Goal: Find specific page/section: Find specific page/section

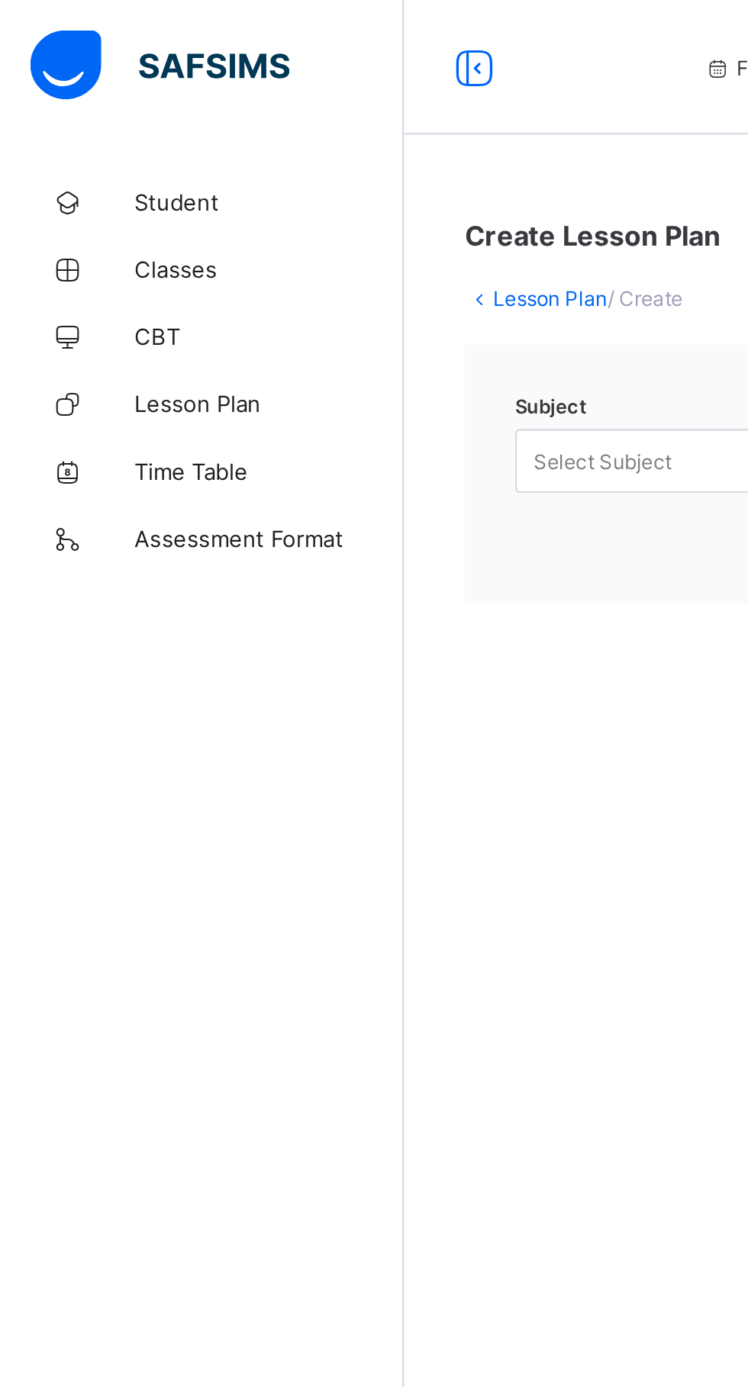
click at [101, 122] on span "Classes" at bounding box center [122, 122] width 122 height 12
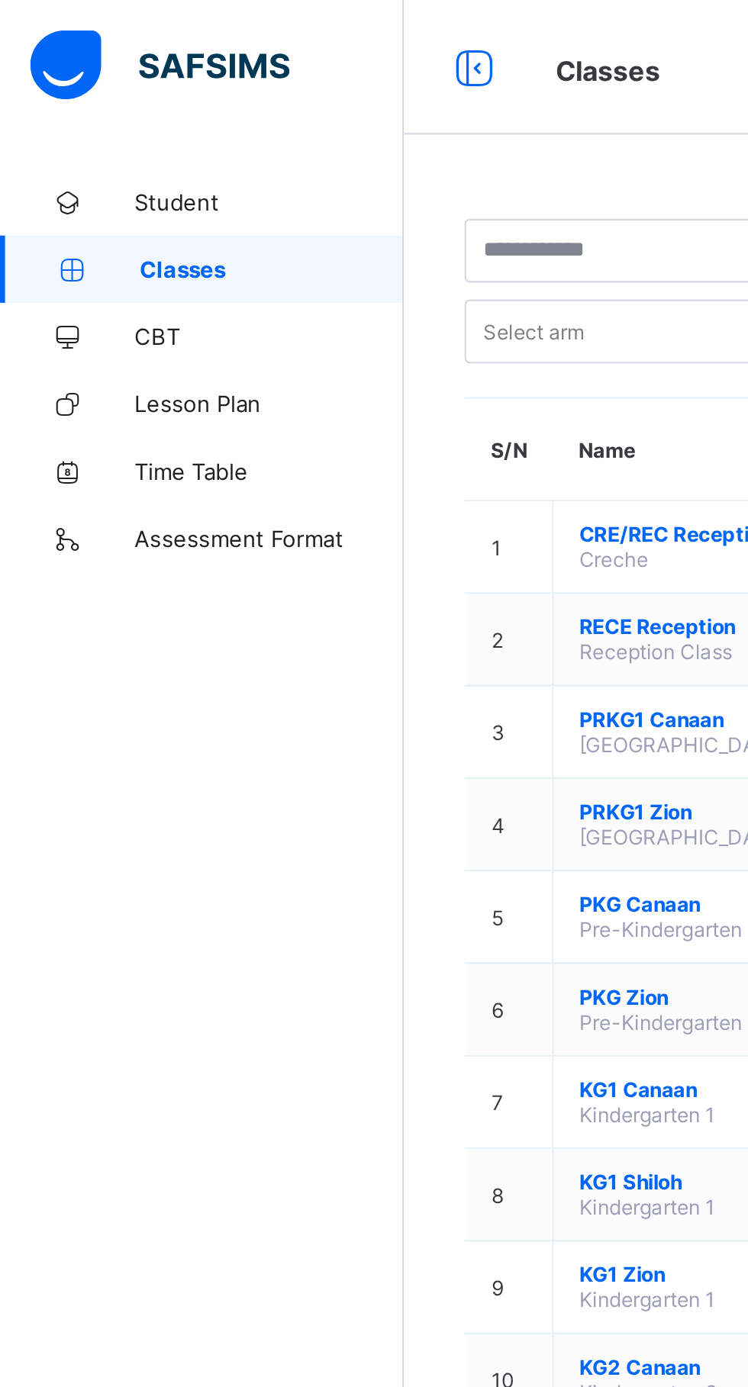
click at [103, 90] on span "Student" at bounding box center [122, 91] width 122 height 12
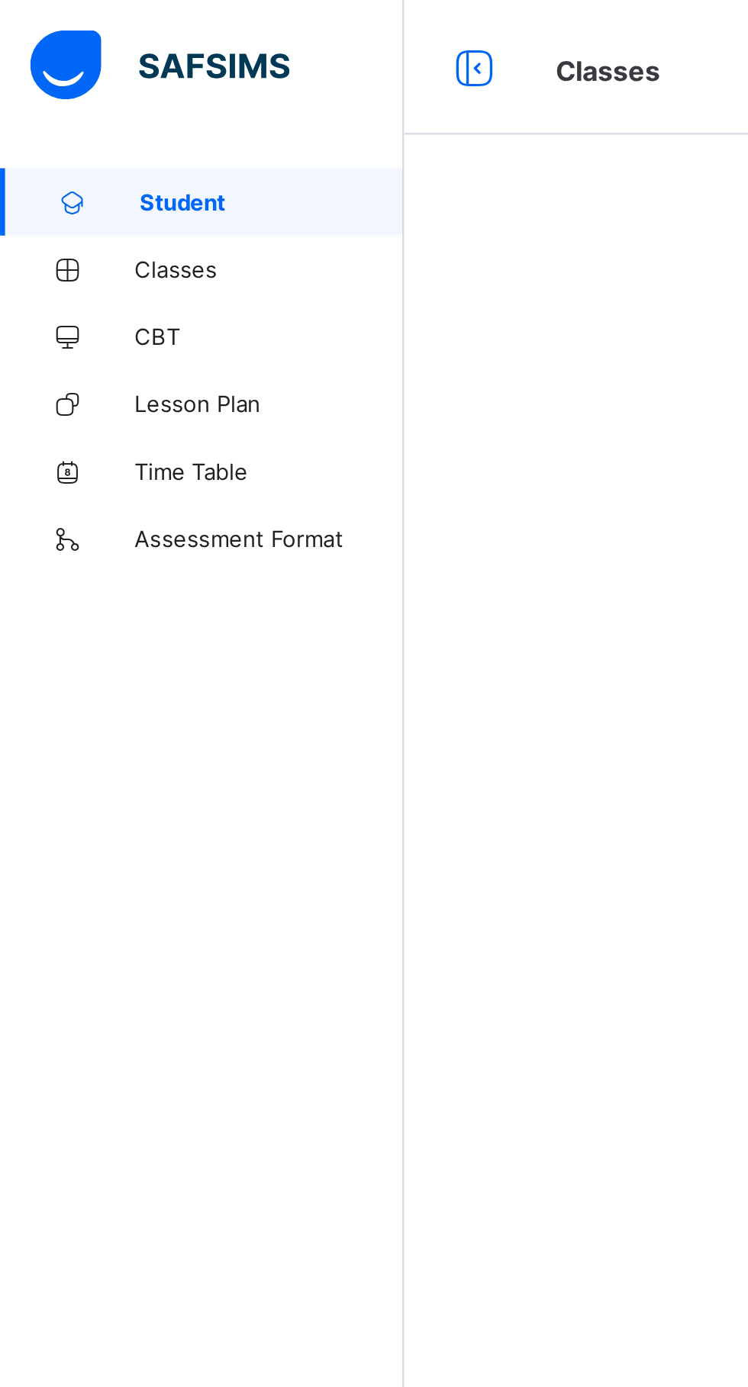
click at [217, 22] on icon at bounding box center [215, 31] width 26 height 22
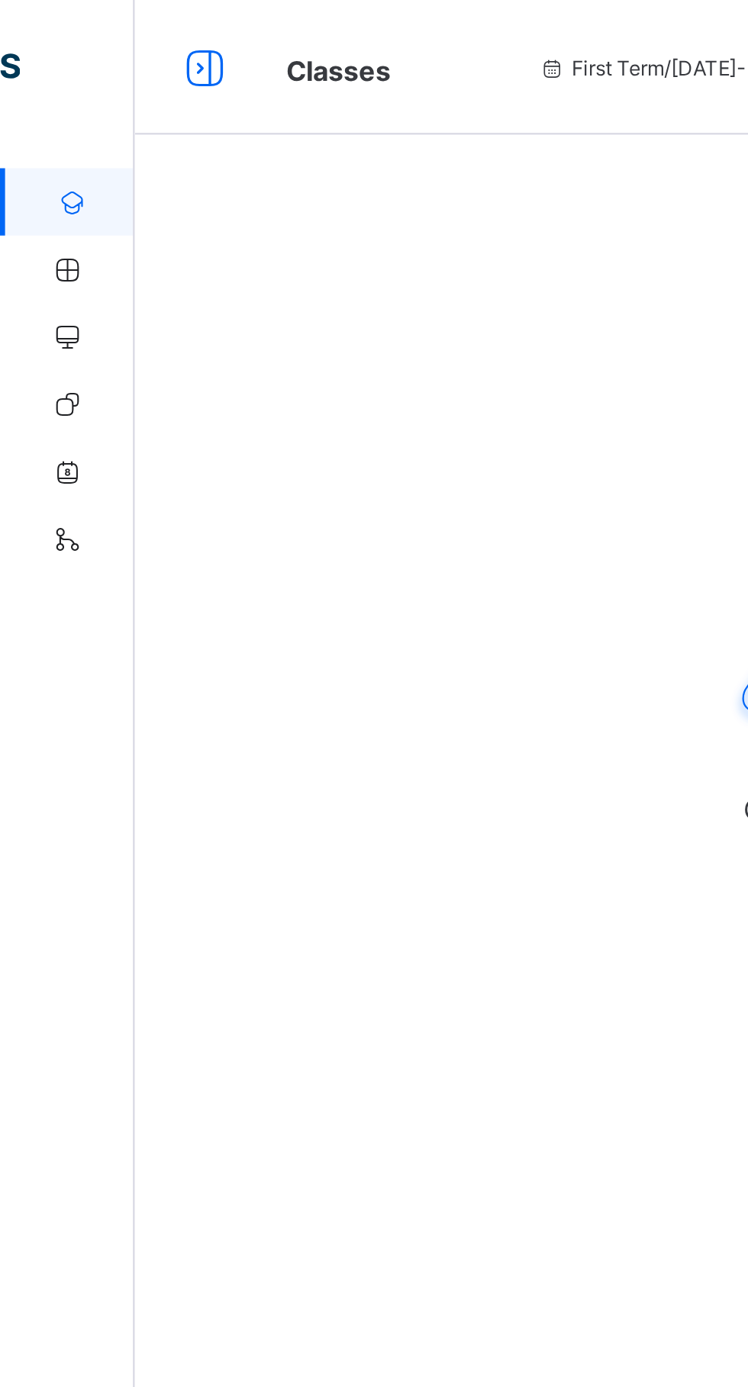
click at [177, 275] on div "Oops!! Seems you have wandered into an unknown path, nothing exists here Go Back" at bounding box center [404, 769] width 687 height 1387
click at [126, 345] on div "Oops!! Seems you have wandered into an unknown path, nothing exists here Go Back" at bounding box center [404, 769] width 687 height 1387
click at [79, 25] on div at bounding box center [93, 30] width 49 height 24
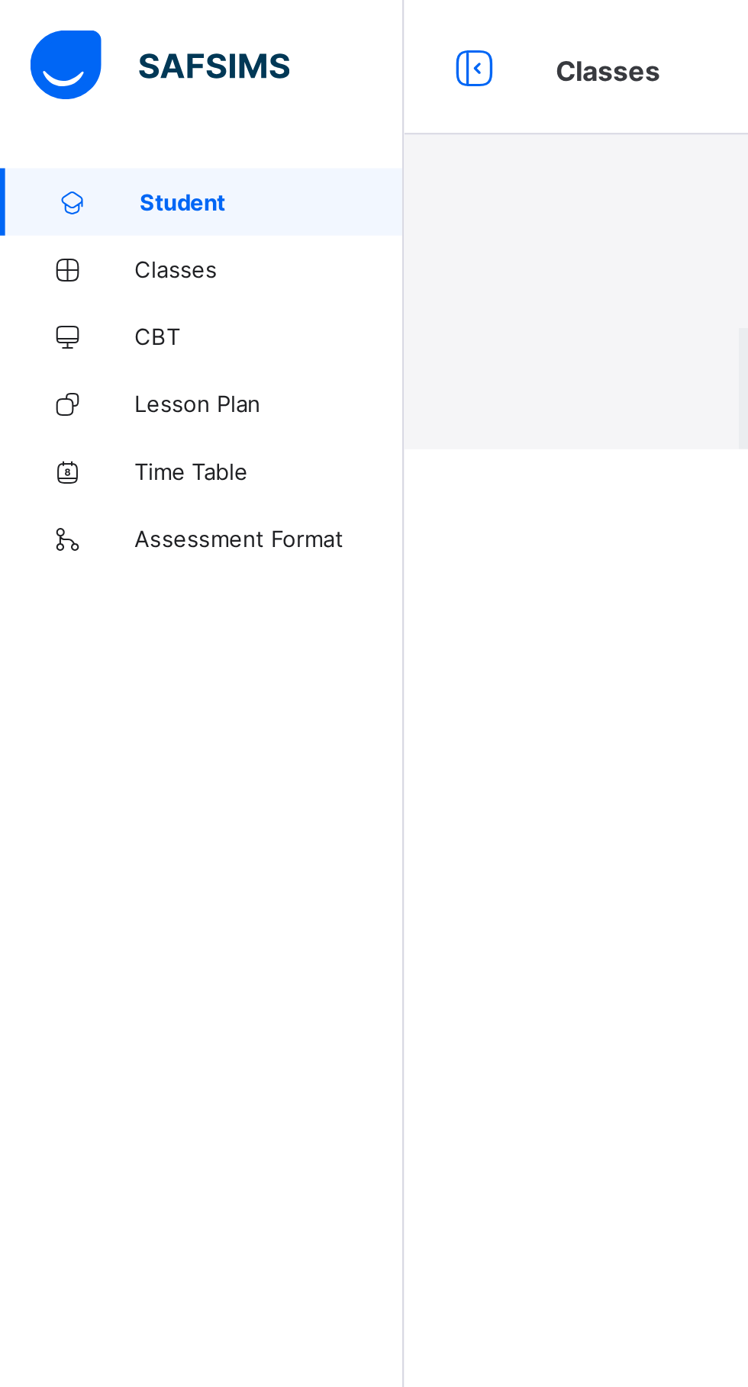
click at [237, 204] on div "× Idle Mode Due to inactivity you would be logged out to the system in the next…" at bounding box center [465, 102] width 564 height 204
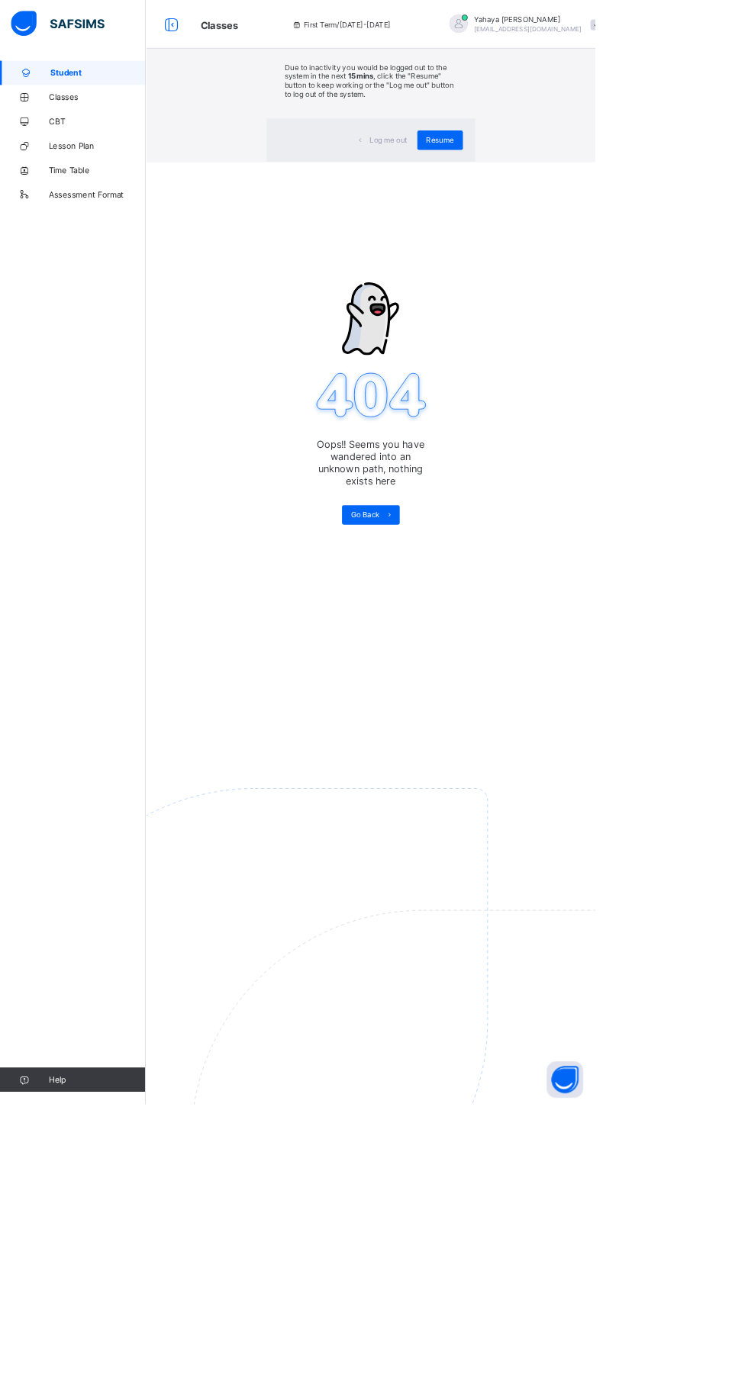
click at [670, 204] on div "× Idle Mode Due to inactivity you would be logged out to the system in the next…" at bounding box center [465, 102] width 564 height 204
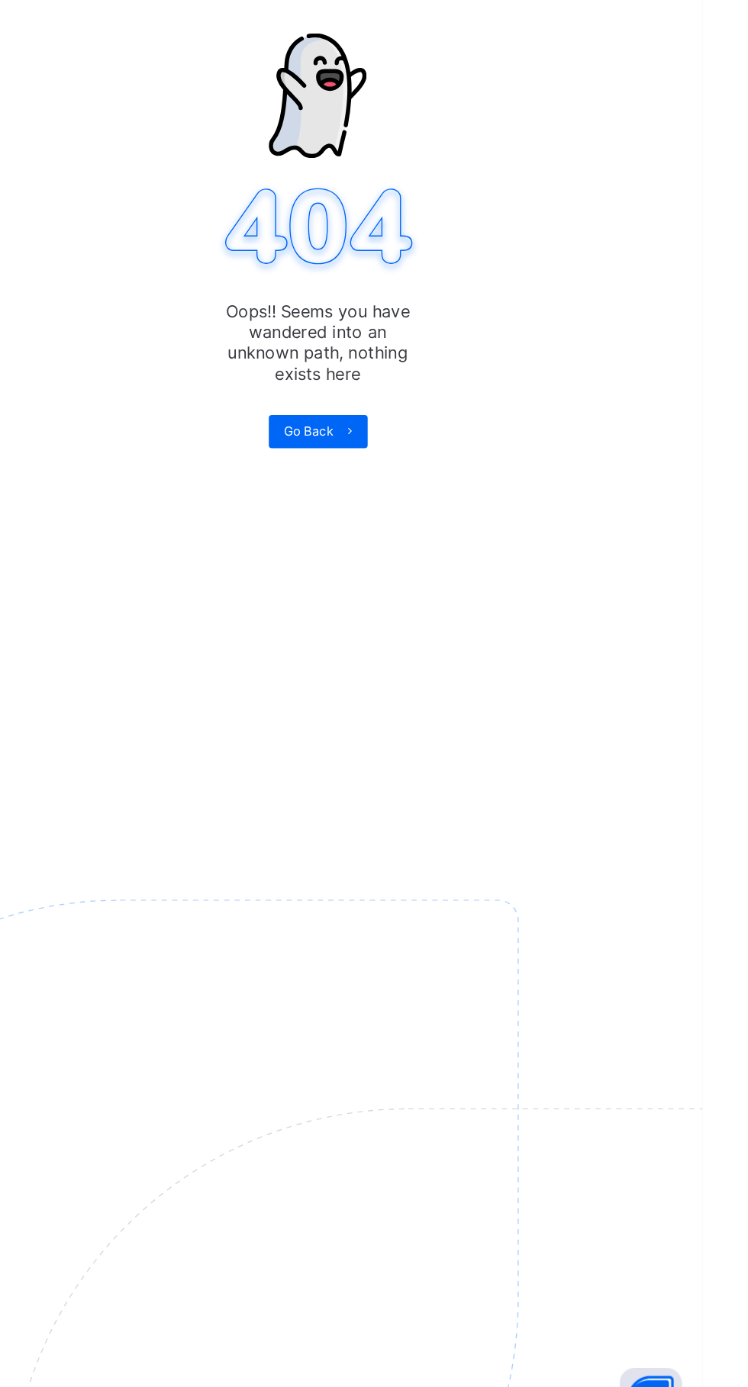
click at [571, 188] on div "Resume" at bounding box center [552, 176] width 57 height 24
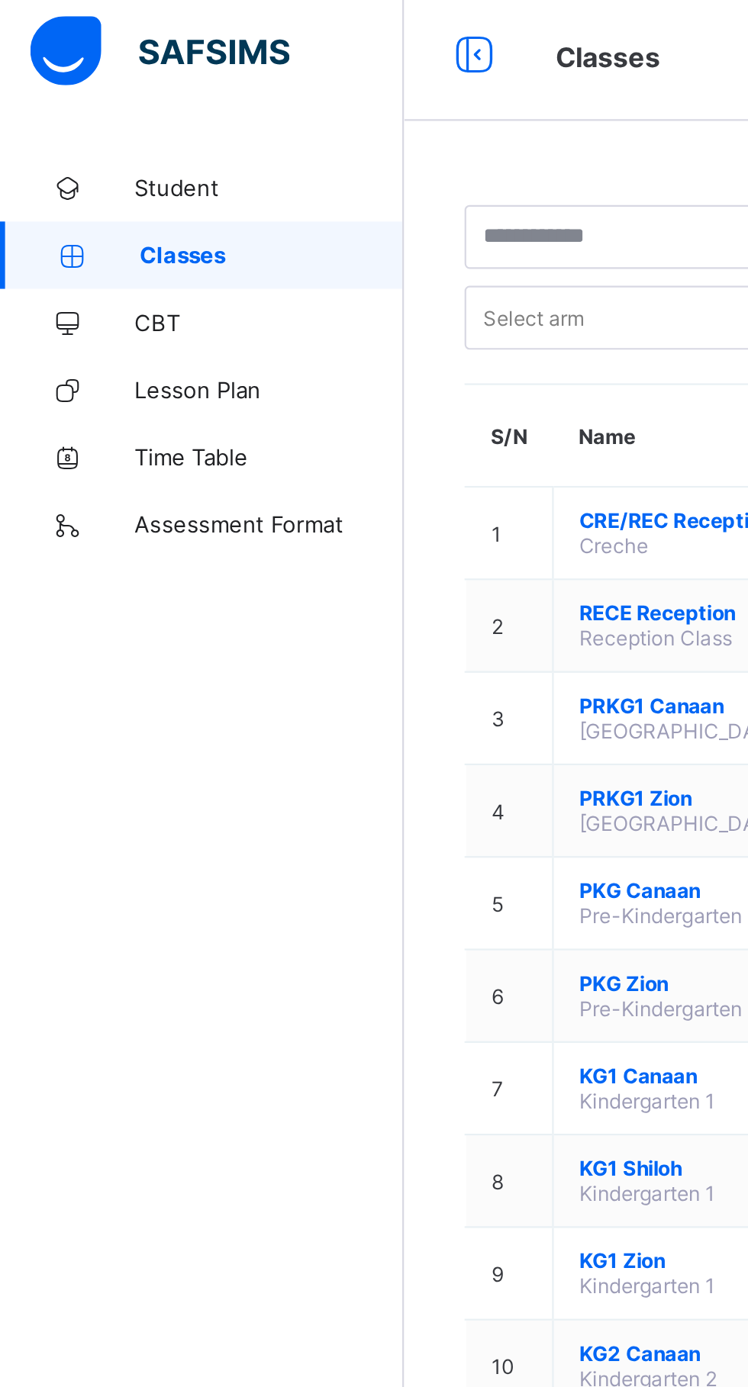
click at [123, 181] on span "Lesson Plan" at bounding box center [122, 183] width 122 height 12
